Goal: Task Accomplishment & Management: Complete application form

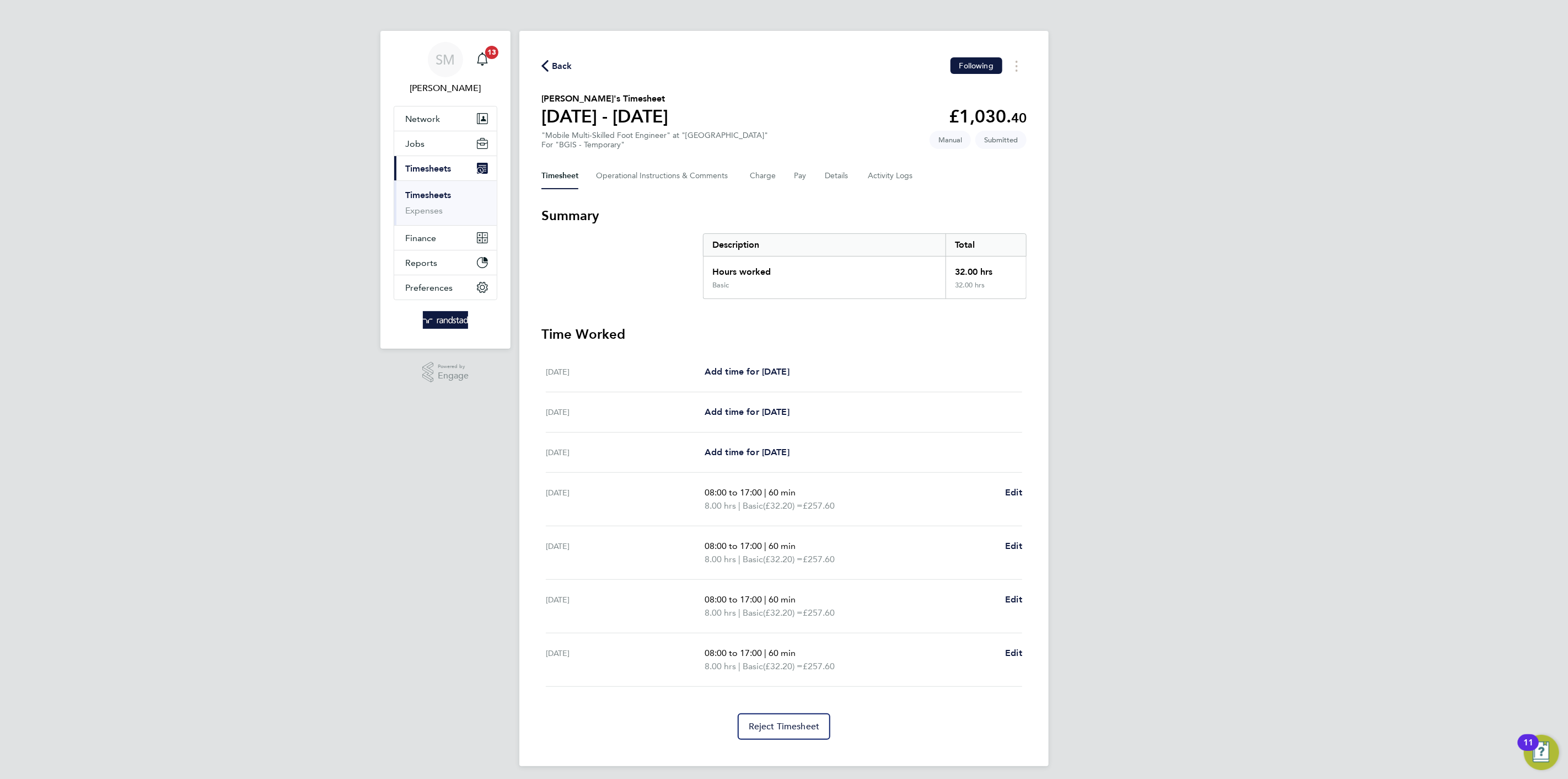
click at [442, 197] on link "Timesheets" at bounding box center [427, 195] width 45 height 11
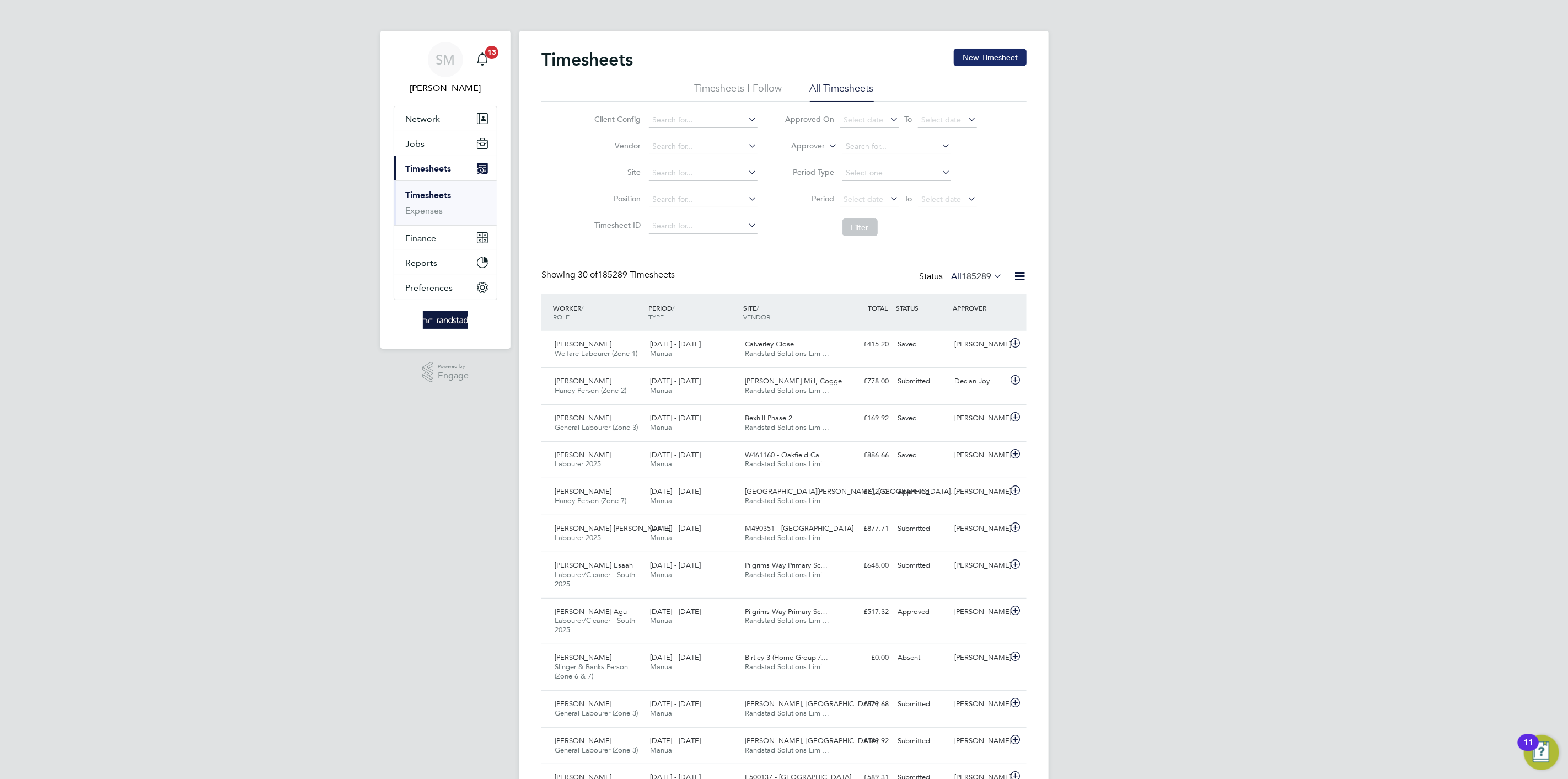
click at [990, 54] on button "New Timesheet" at bounding box center [990, 56] width 73 height 17
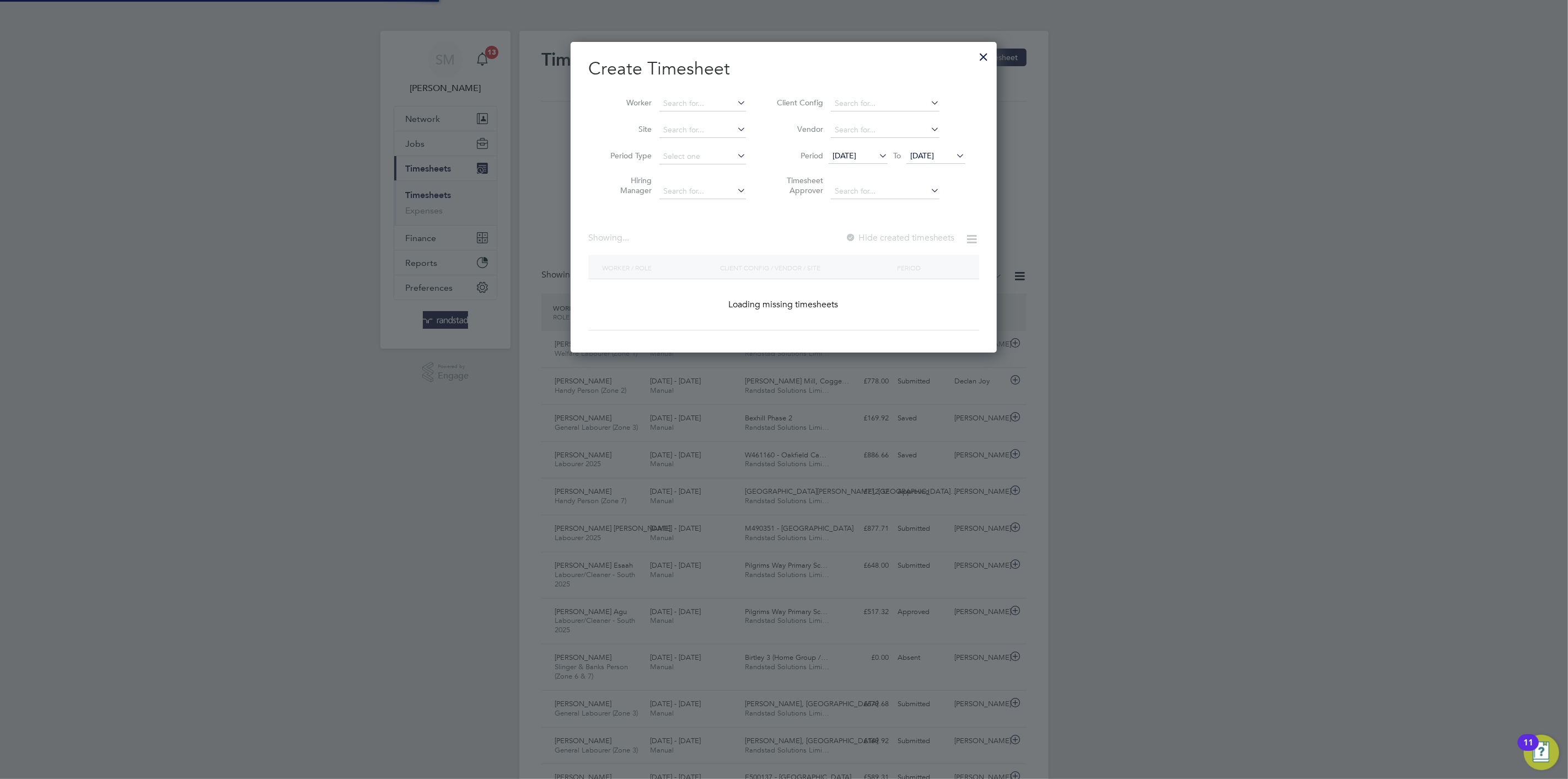
scroll to position [311, 427]
click at [687, 102] on input at bounding box center [702, 103] width 86 height 15
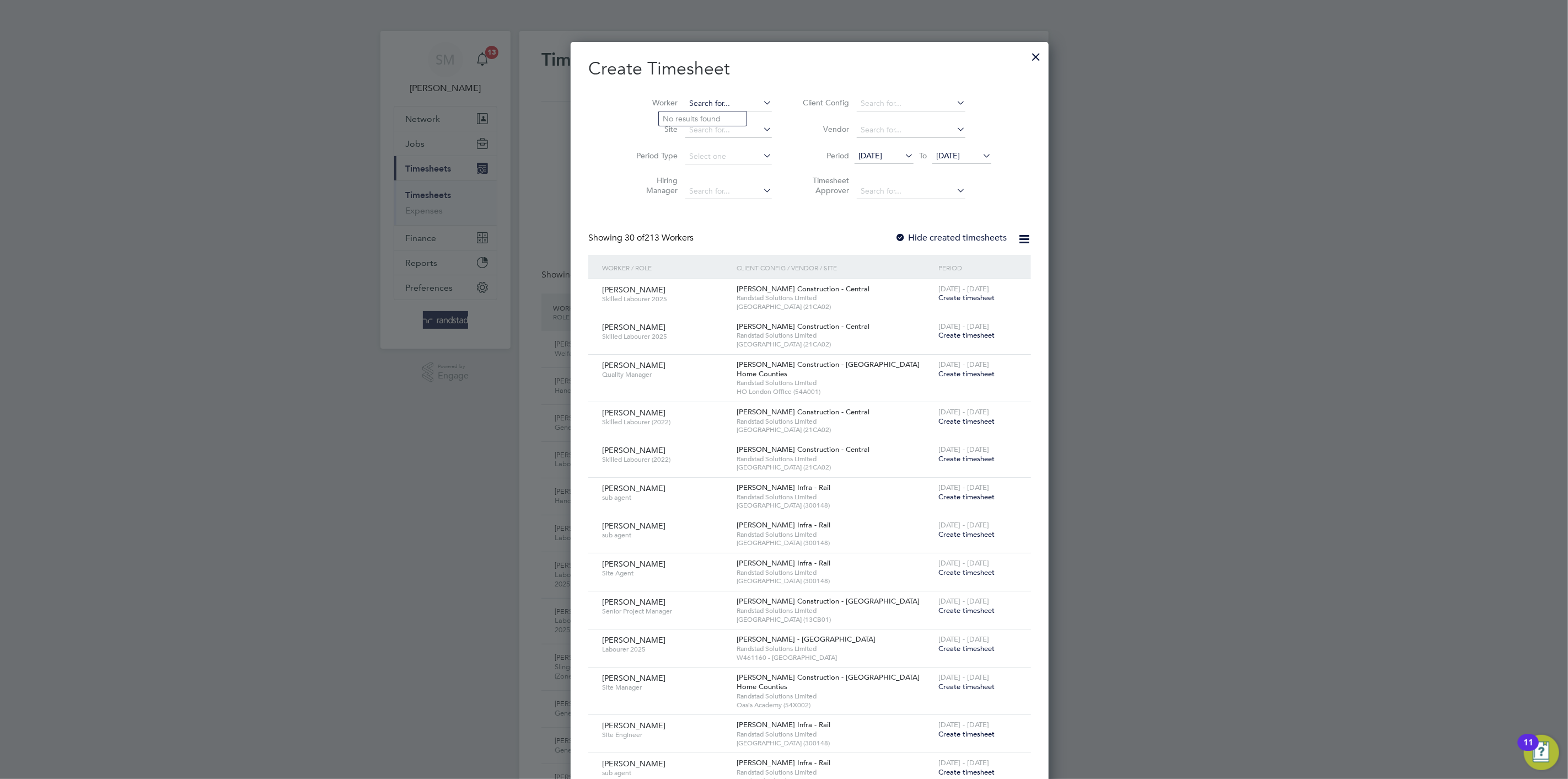
scroll to position [1925, 427]
click at [854, 96] on li "Client Config" at bounding box center [895, 103] width 219 height 26
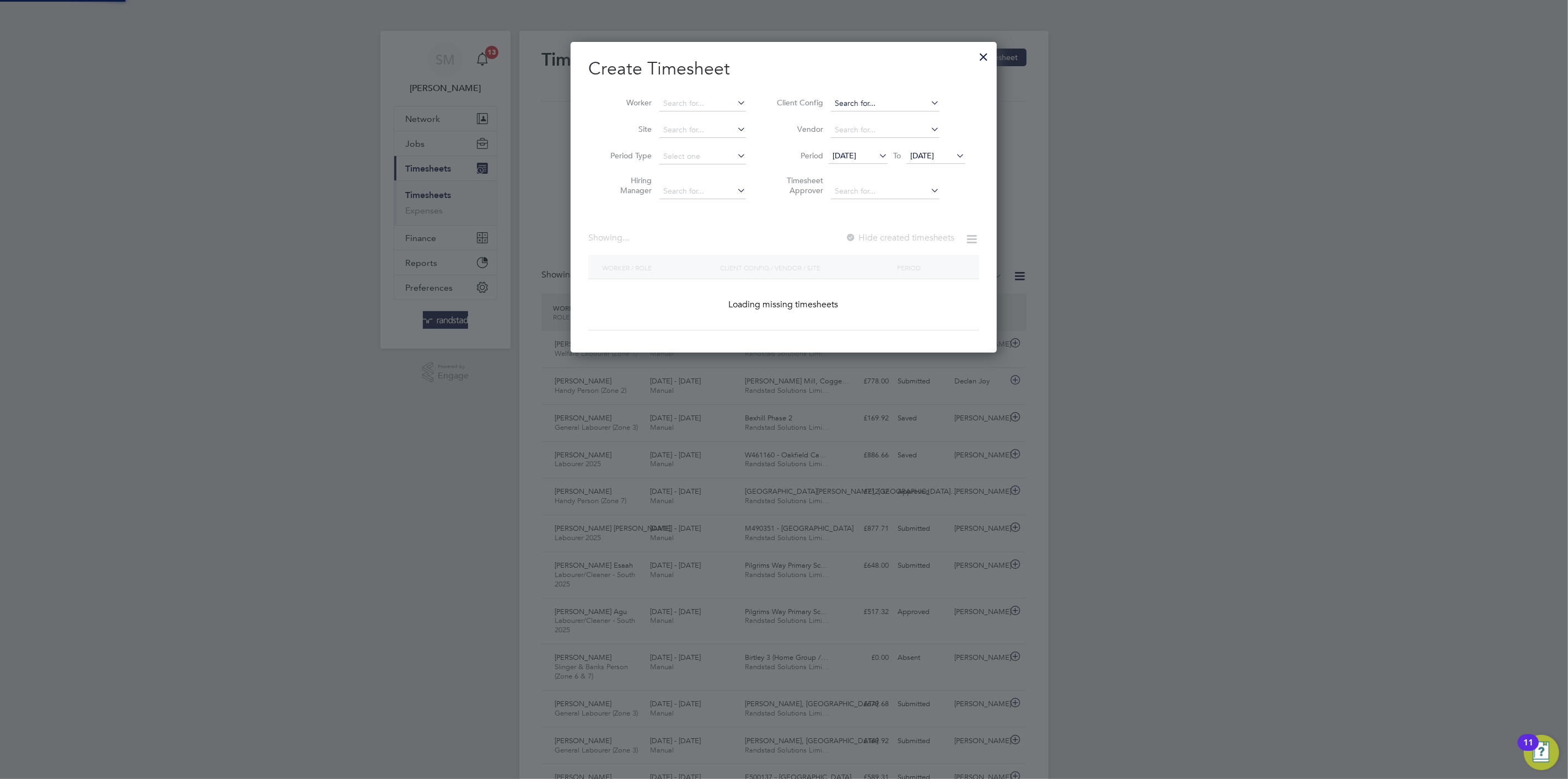
scroll to position [311, 427]
click at [858, 98] on input at bounding box center [884, 103] width 108 height 15
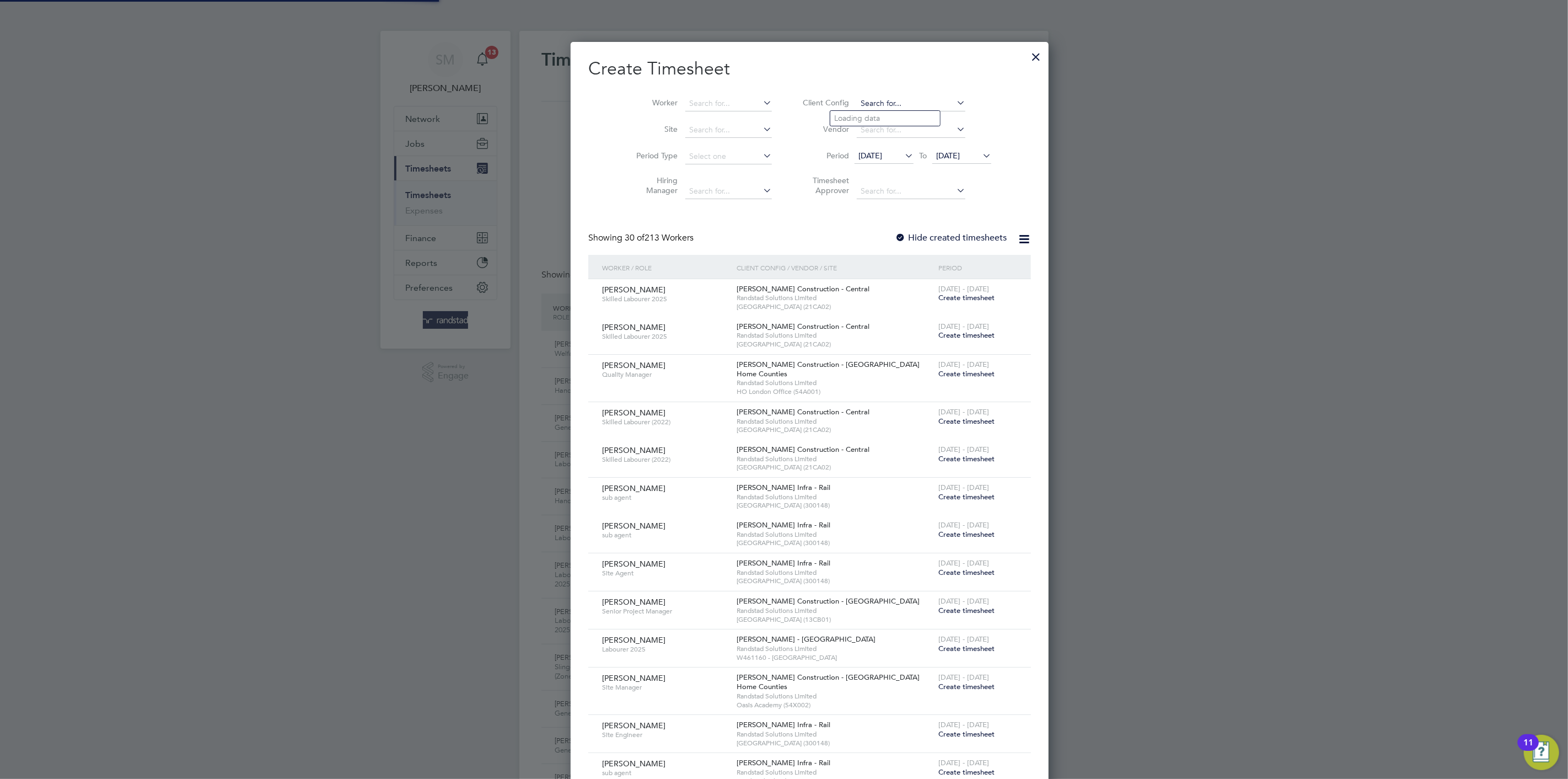
scroll to position [1925, 427]
click at [685, 99] on input at bounding box center [728, 103] width 86 height 15
click at [682, 128] on li "[PERSON_NAME]" at bounding box center [728, 134] width 139 height 15
type input "[PERSON_NAME]"
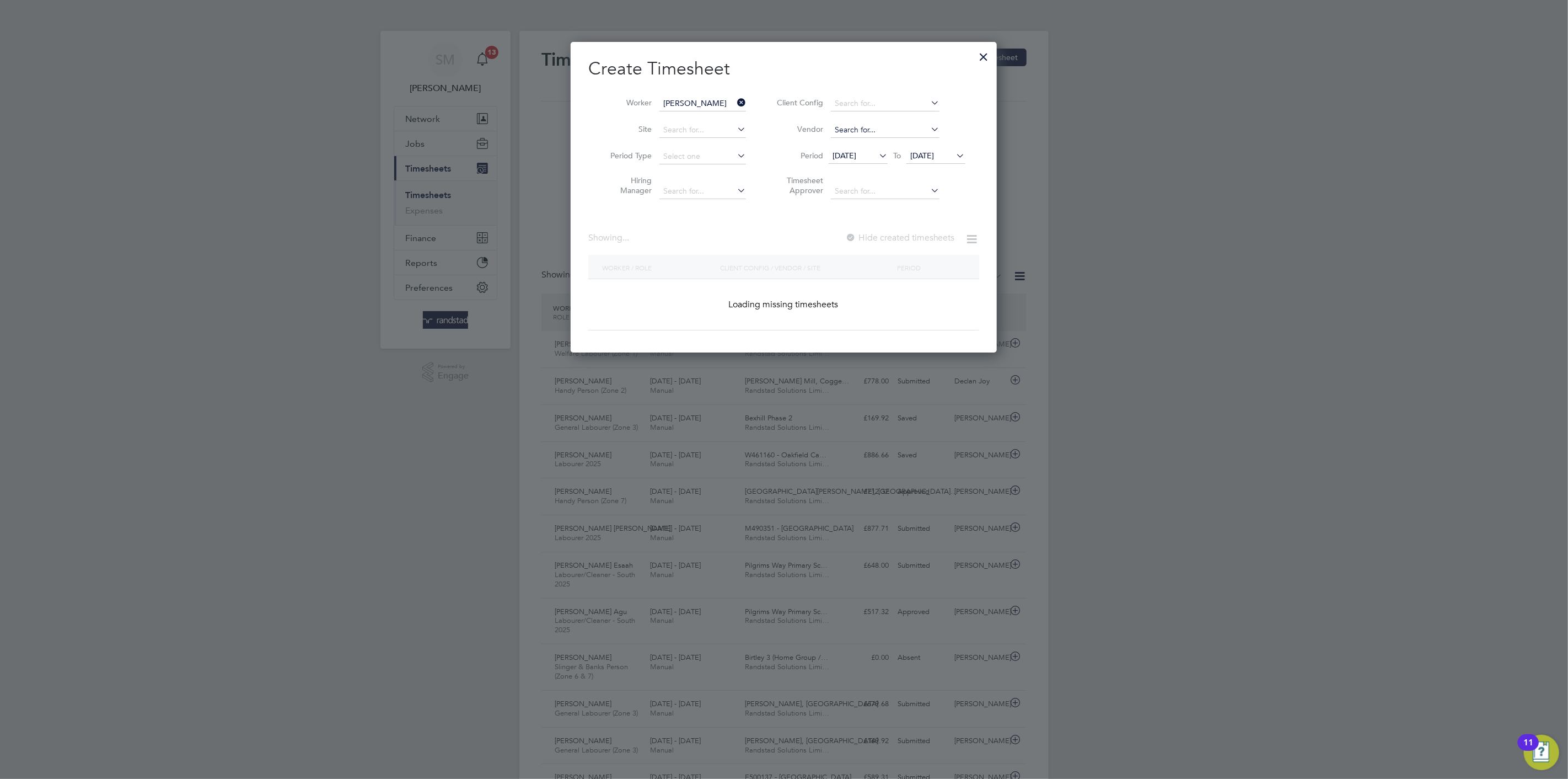
scroll to position [311, 427]
click at [856, 150] on span "[DATE]" at bounding box center [844, 155] width 24 height 10
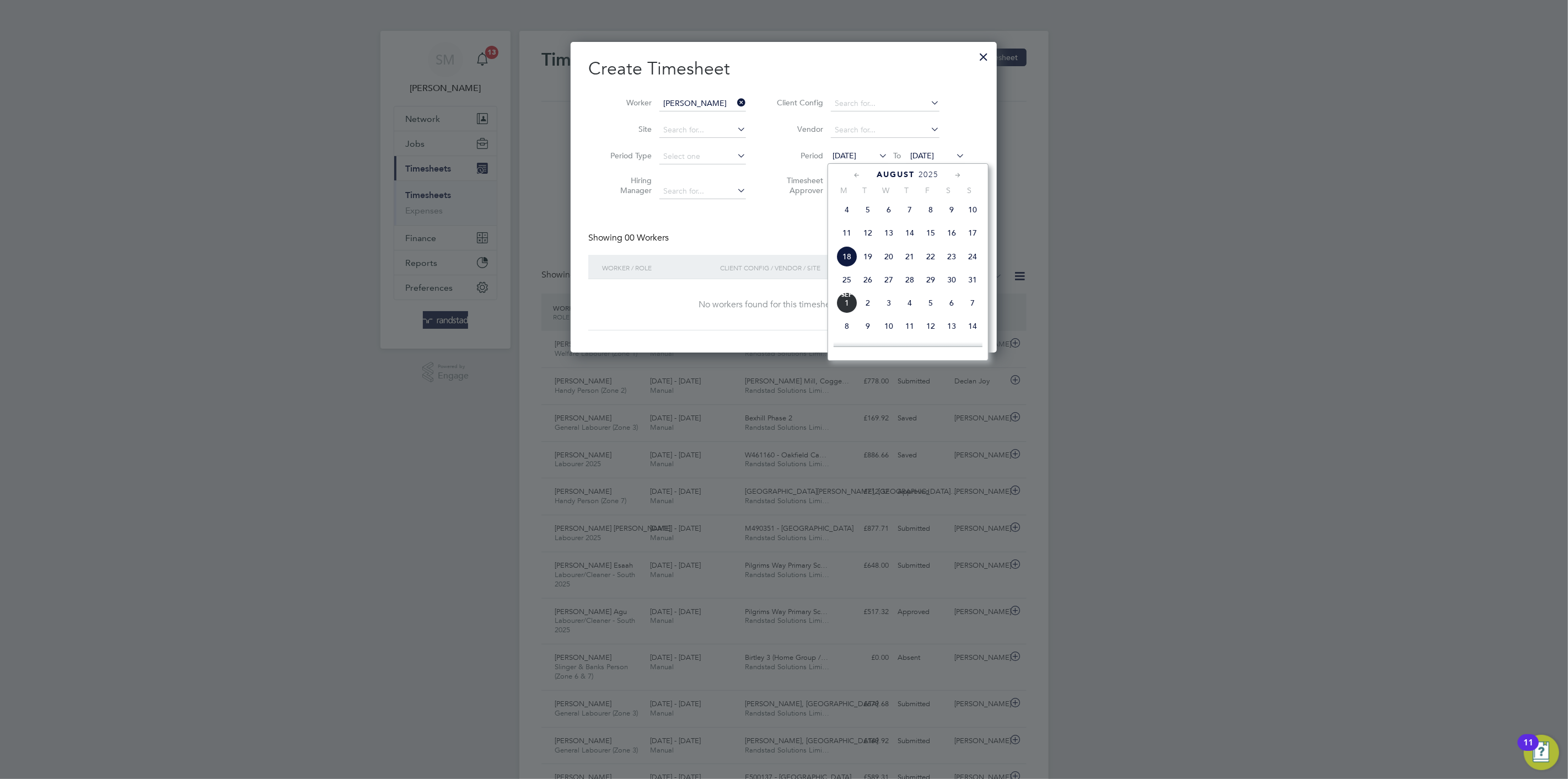
click at [953, 239] on span "16" at bounding box center [951, 232] width 21 height 21
click at [920, 152] on span "[DATE]" at bounding box center [922, 155] width 24 height 10
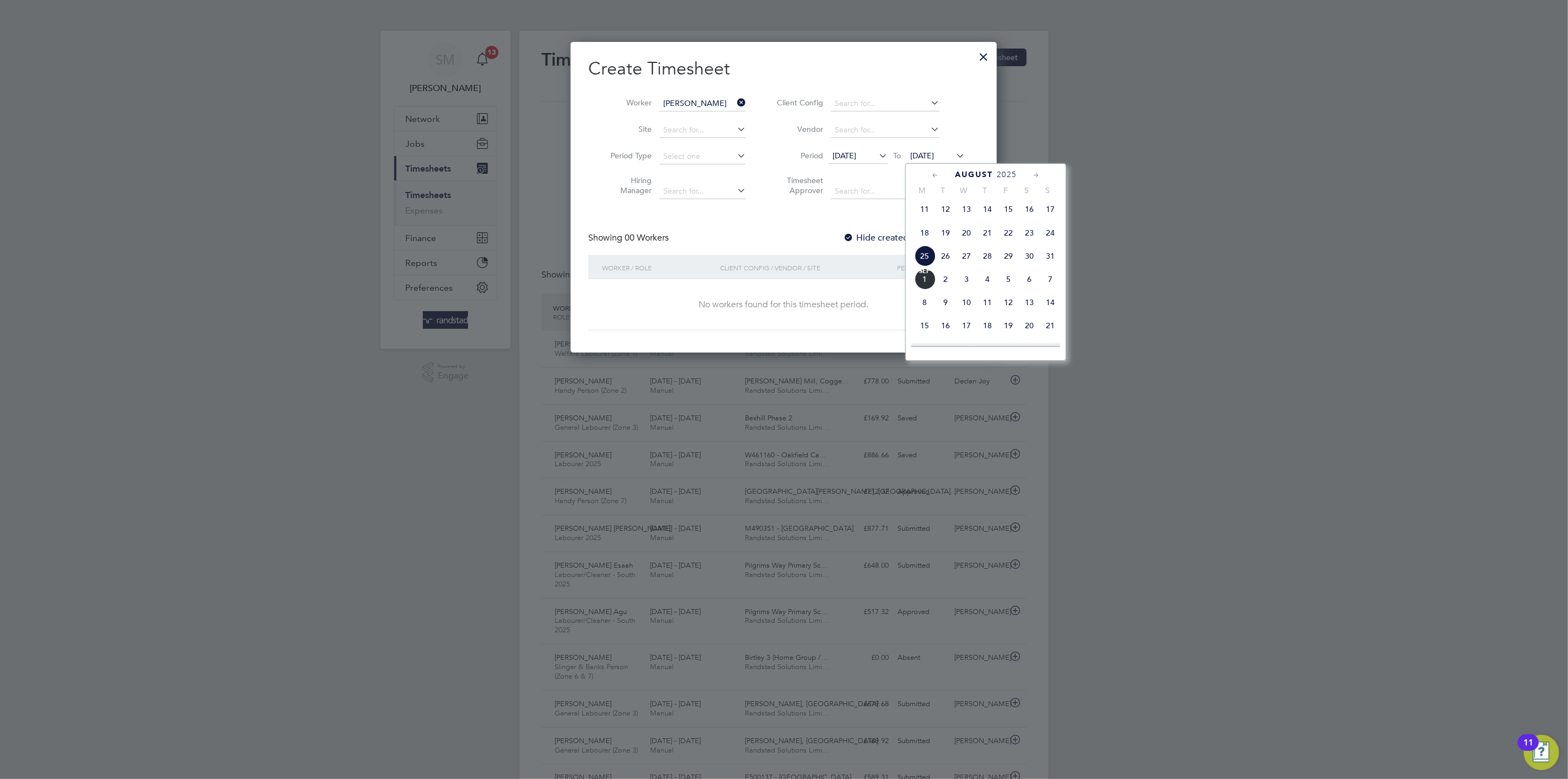
click at [856, 154] on span "[DATE]" at bounding box center [844, 155] width 24 height 10
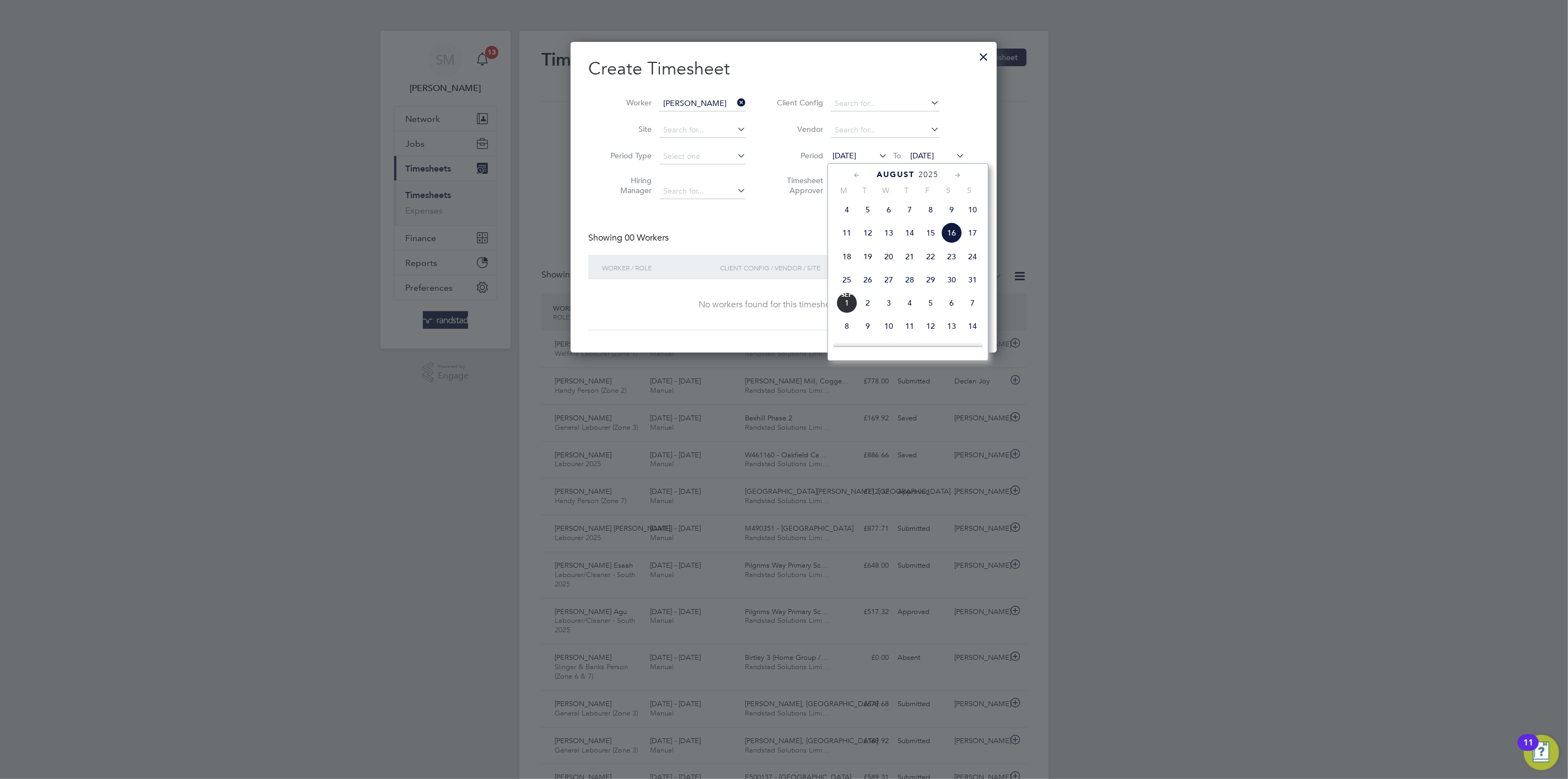
scroll to position [378, 0]
click at [931, 284] on span "22" at bounding box center [930, 279] width 21 height 21
click at [922, 153] on span "[DATE]" at bounding box center [922, 155] width 24 height 10
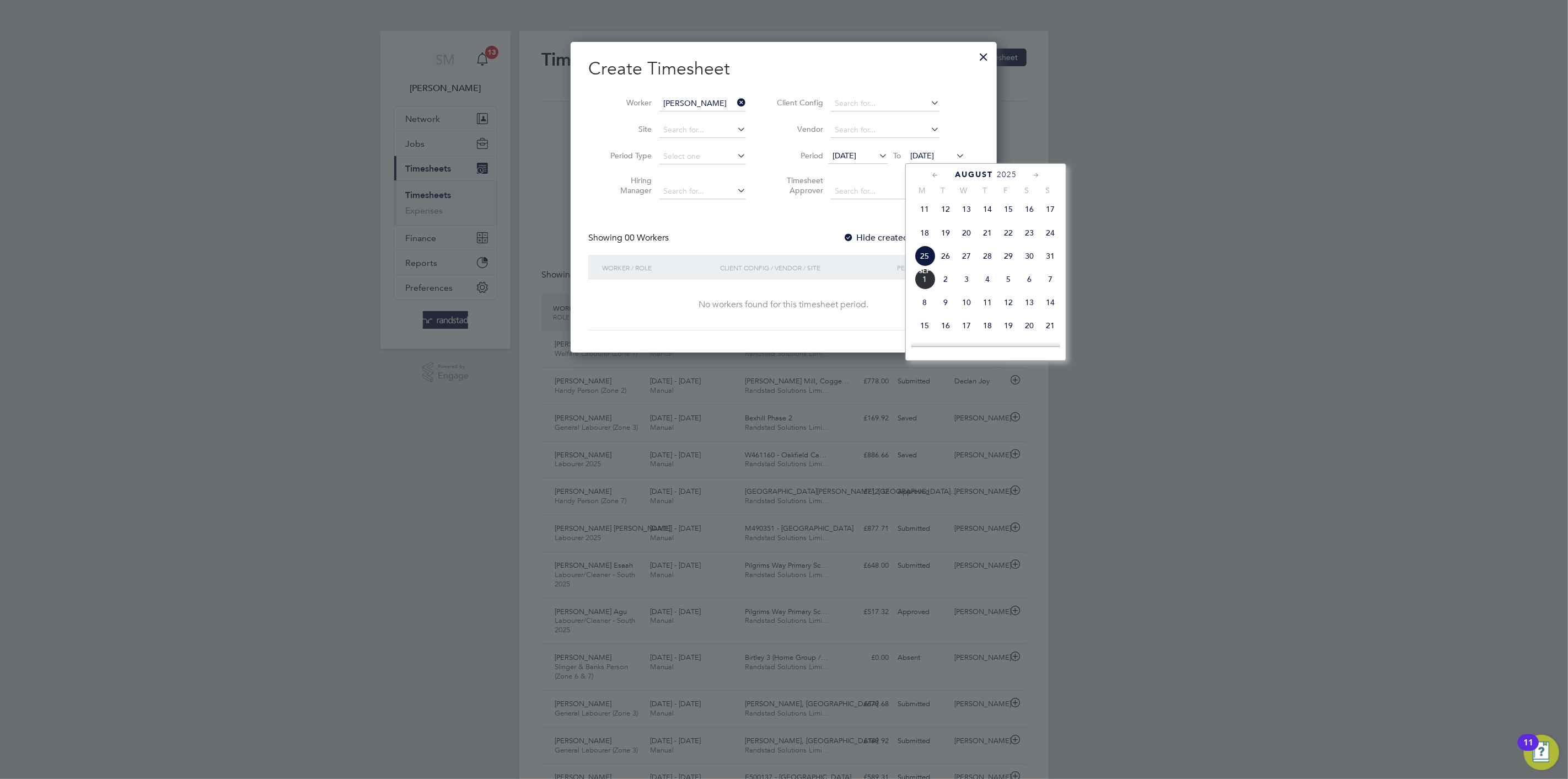
click at [1008, 260] on span "29" at bounding box center [1008, 256] width 21 height 21
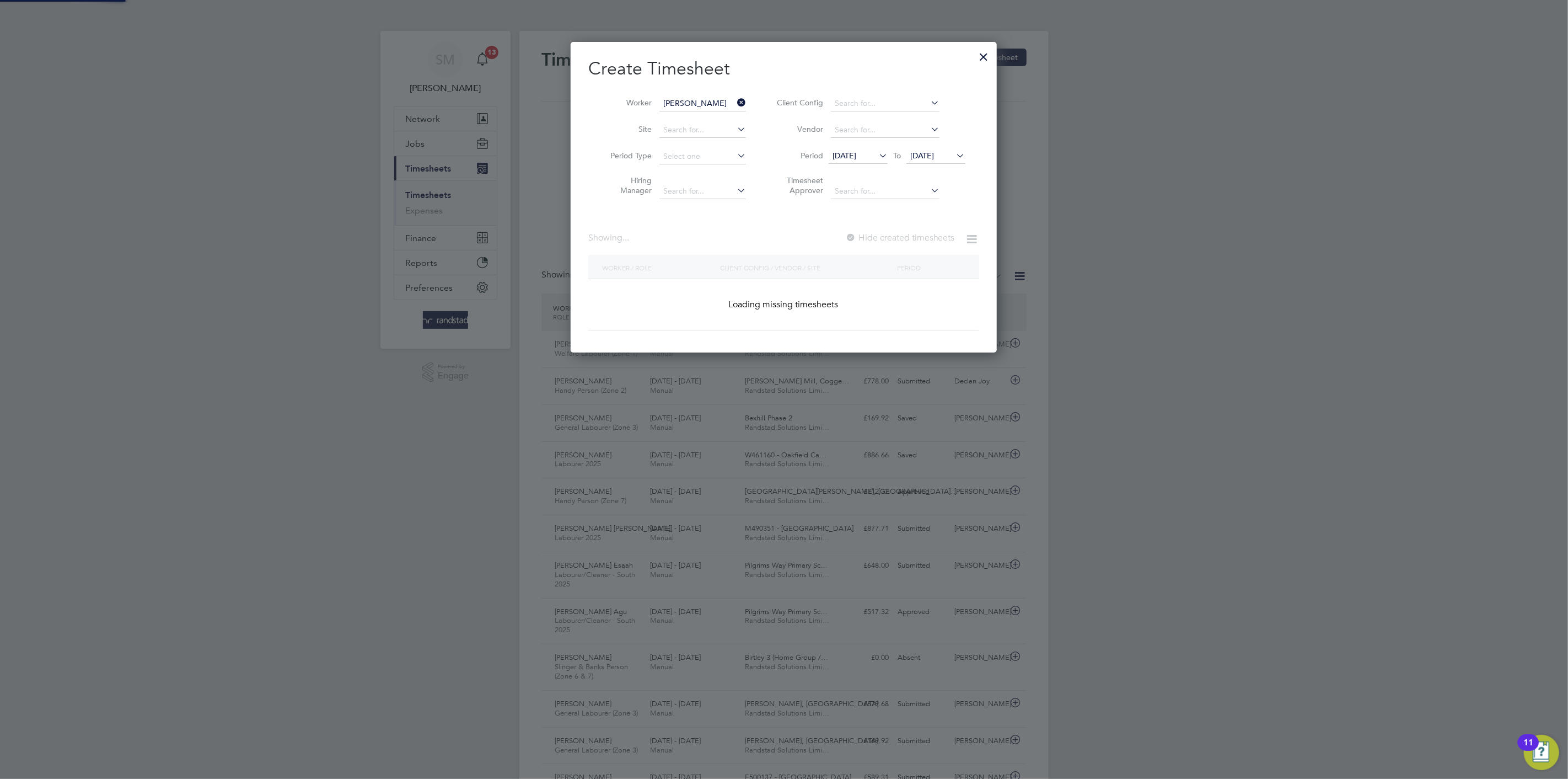
scroll to position [6, 5]
click at [877, 153] on icon at bounding box center [877, 155] width 0 height 15
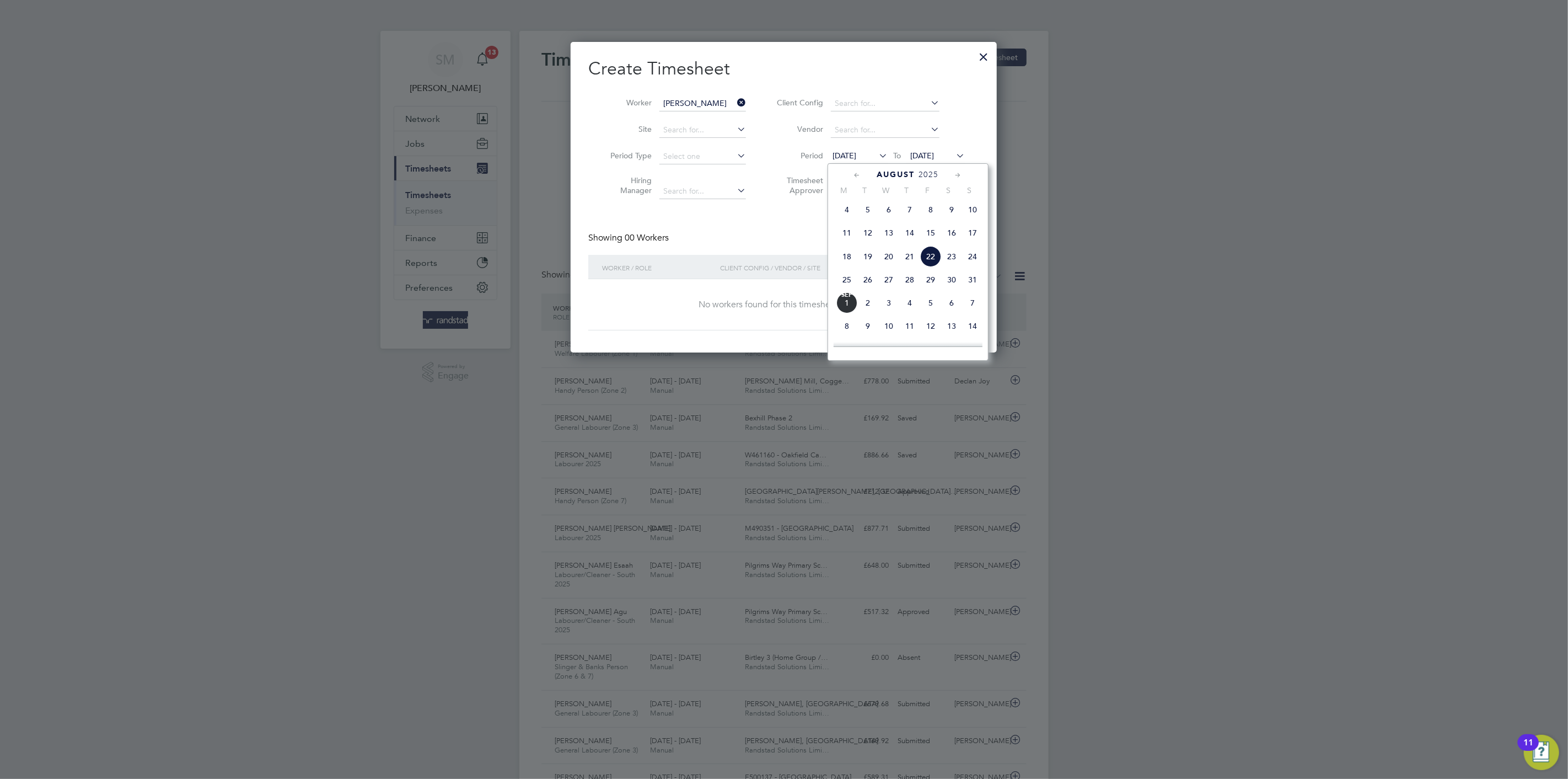
click at [956, 262] on span "23" at bounding box center [951, 256] width 21 height 21
click at [735, 103] on icon at bounding box center [735, 102] width 0 height 15
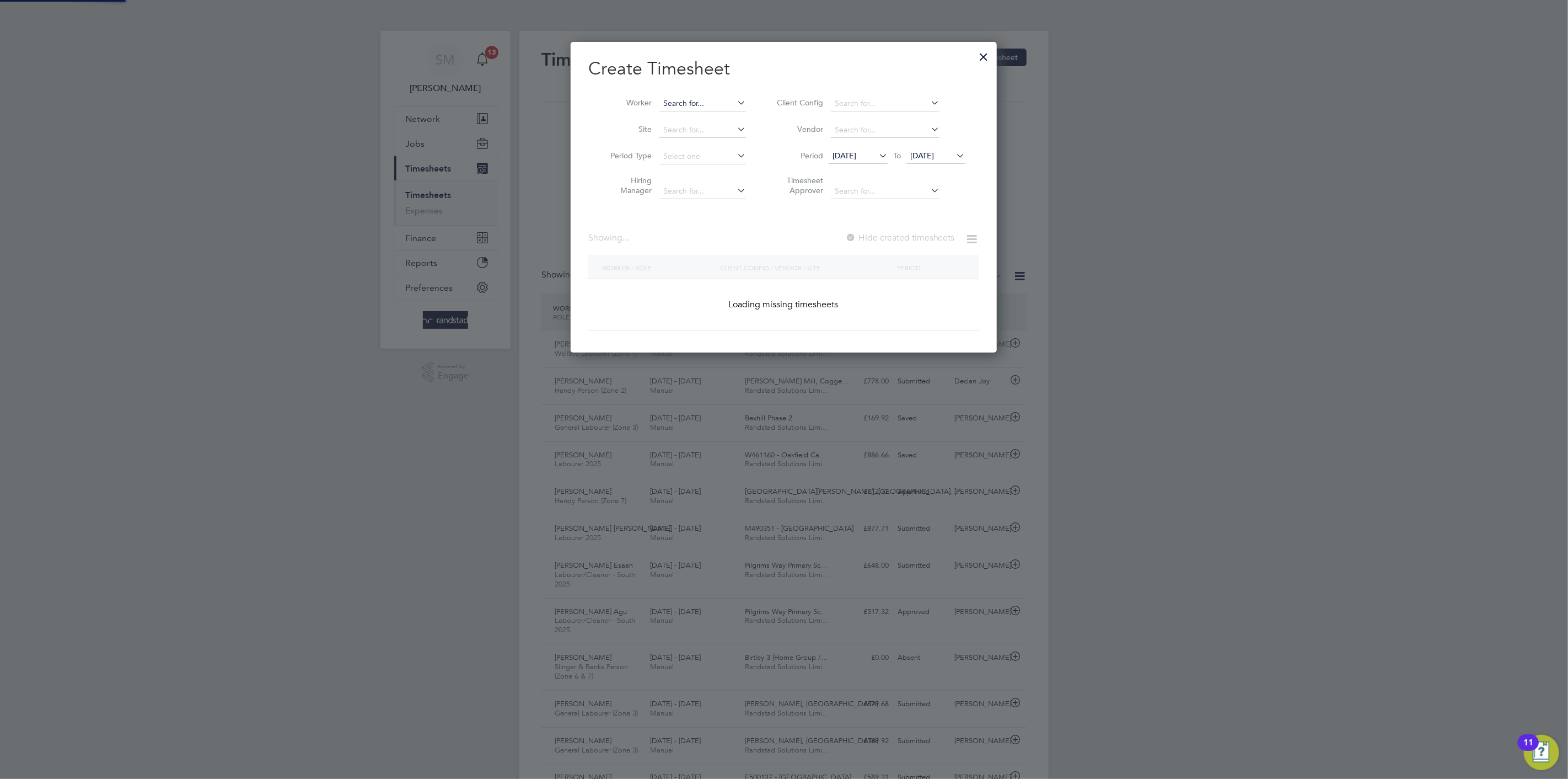
click at [690, 100] on input at bounding box center [702, 103] width 86 height 15
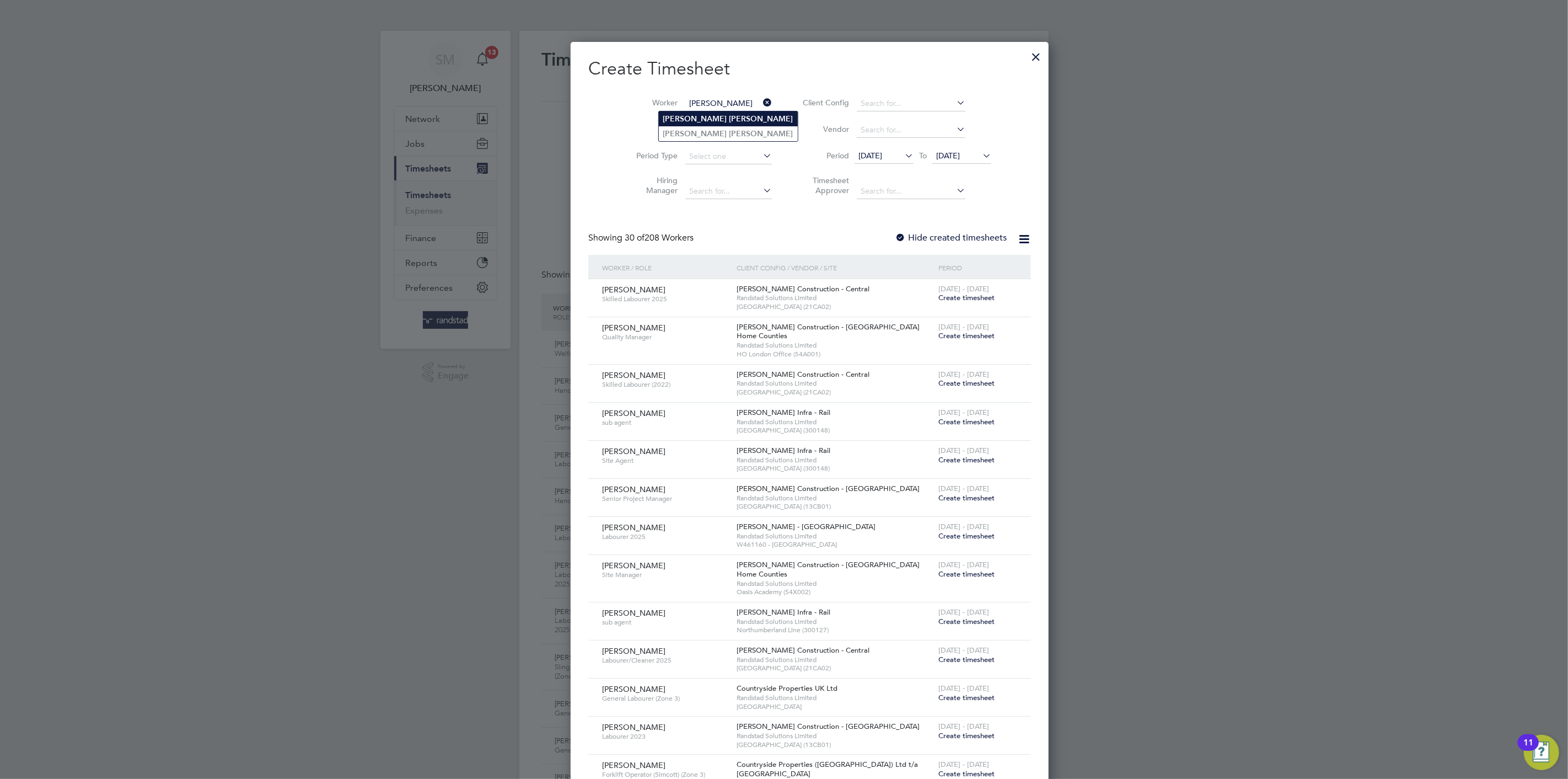
click at [729, 116] on b "[PERSON_NAME]" at bounding box center [761, 118] width 64 height 9
type input "[PERSON_NAME]"
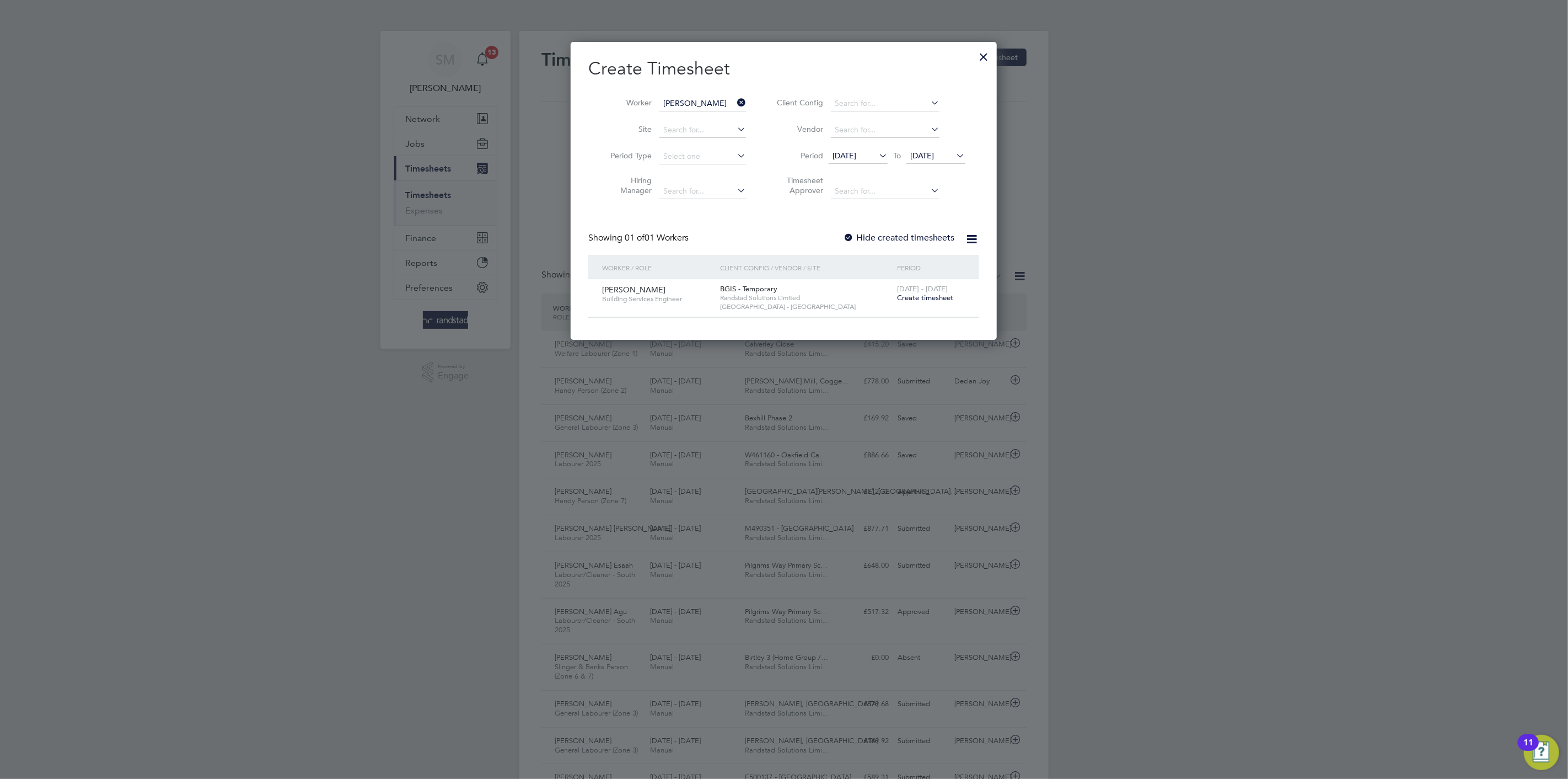
click at [920, 296] on span "Create timesheet" at bounding box center [925, 298] width 56 height 9
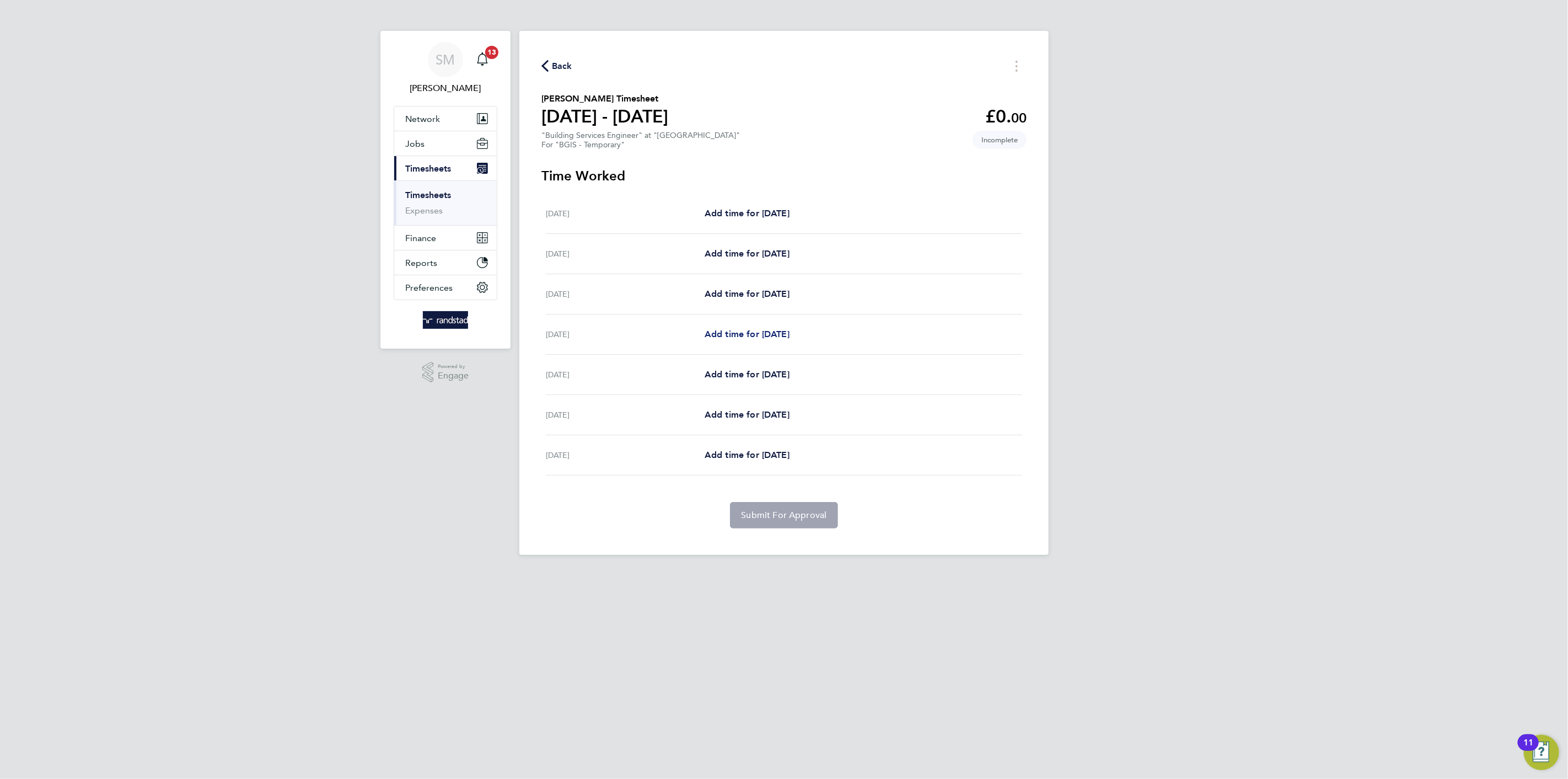
click at [765, 330] on span "Add time for [DATE]" at bounding box center [747, 334] width 85 height 11
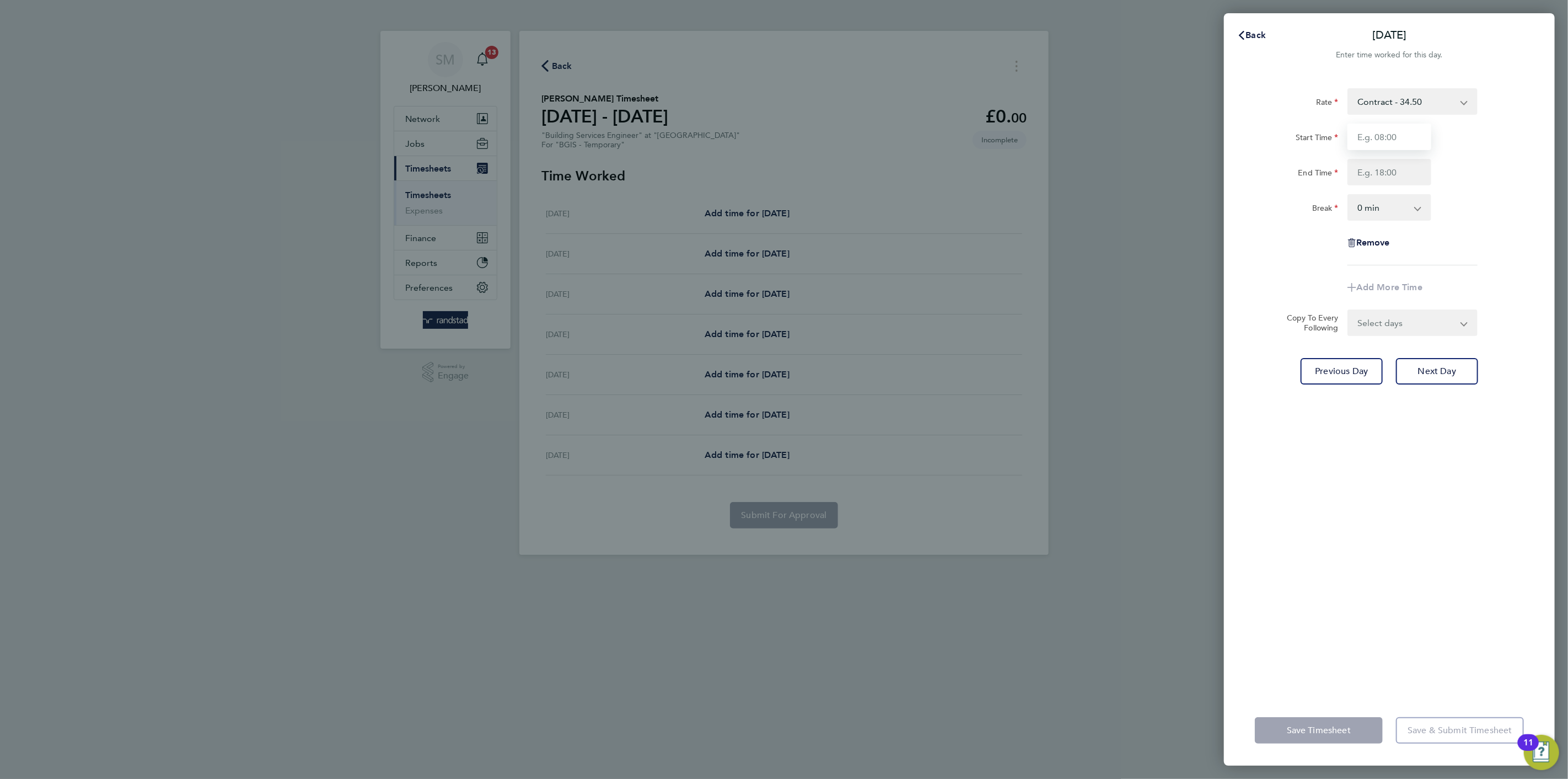
click at [1374, 137] on input "Start Time" at bounding box center [1389, 137] width 84 height 26
type input "08:00"
click at [1372, 176] on input "End Time" at bounding box center [1389, 172] width 84 height 26
type input "17:00"
click at [1390, 209] on select "0 min 15 min 30 min 45 min 60 min 75 min 90 min" at bounding box center [1382, 207] width 68 height 25
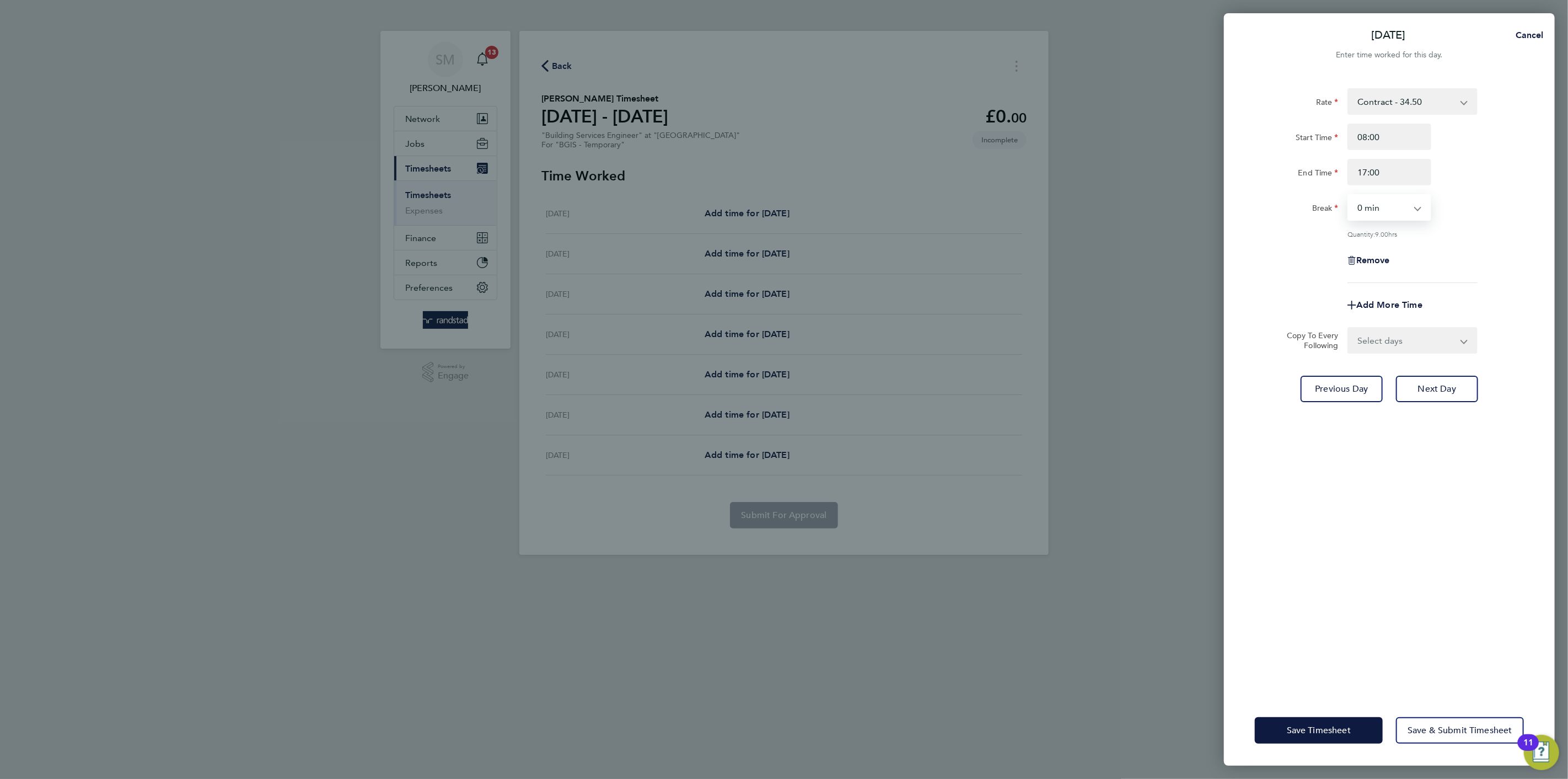
select select "60"
click at [1348, 196] on select "0 min 15 min 30 min 45 min 60 min 75 min 90 min" at bounding box center [1382, 207] width 68 height 25
click at [1393, 341] on select "Select days Day [DATE] [DATE] [DATE]" at bounding box center [1405, 340] width 116 height 25
select select "DAY"
click at [1348, 329] on select "Select days Day [DATE] [DATE] [DATE]" at bounding box center [1405, 340] width 116 height 25
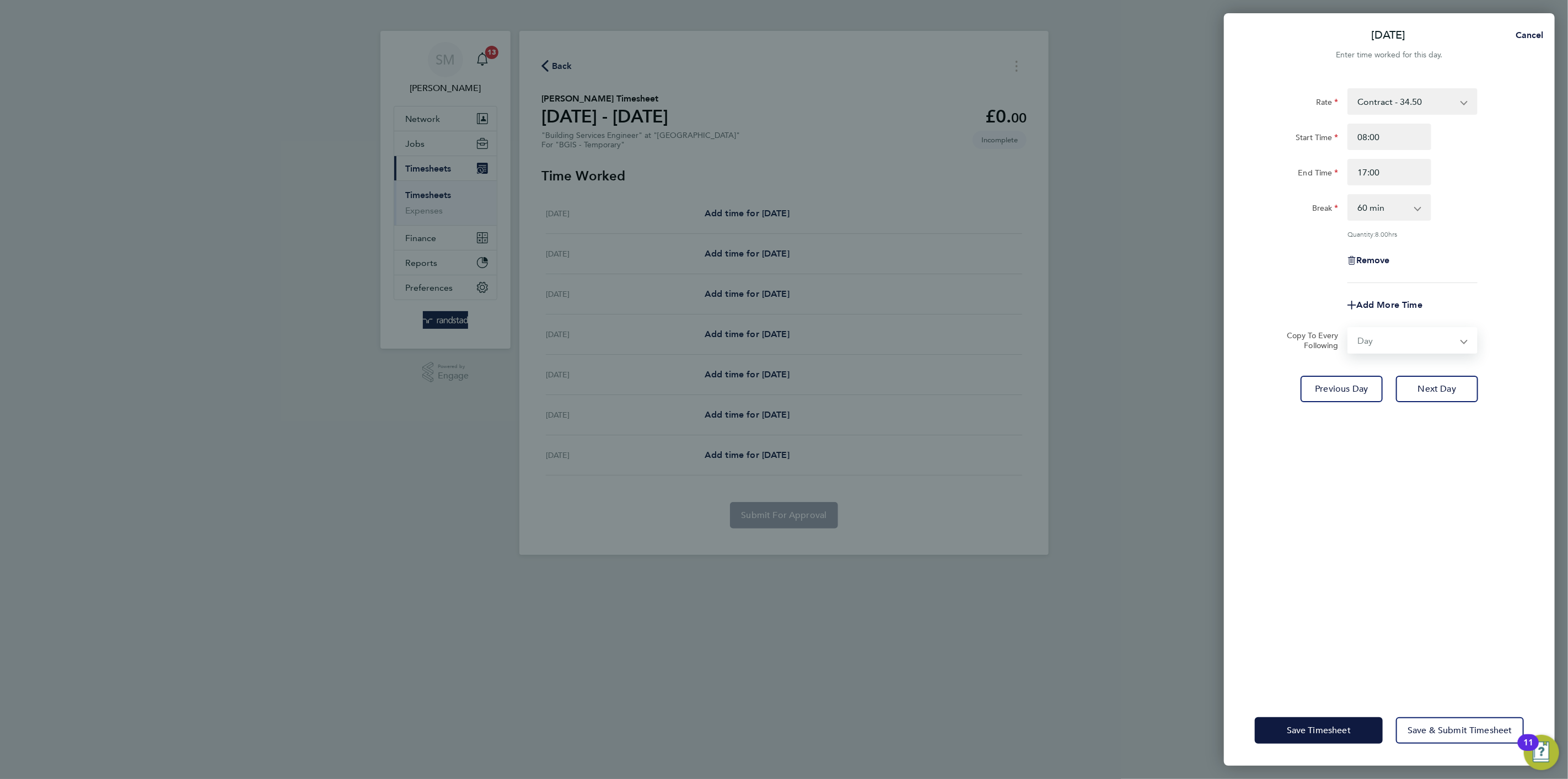
select select "[DATE]"
click at [1436, 731] on span "Save & Submit Timesheet" at bounding box center [1459, 730] width 105 height 11
